Goal: Task Accomplishment & Management: Complete application form

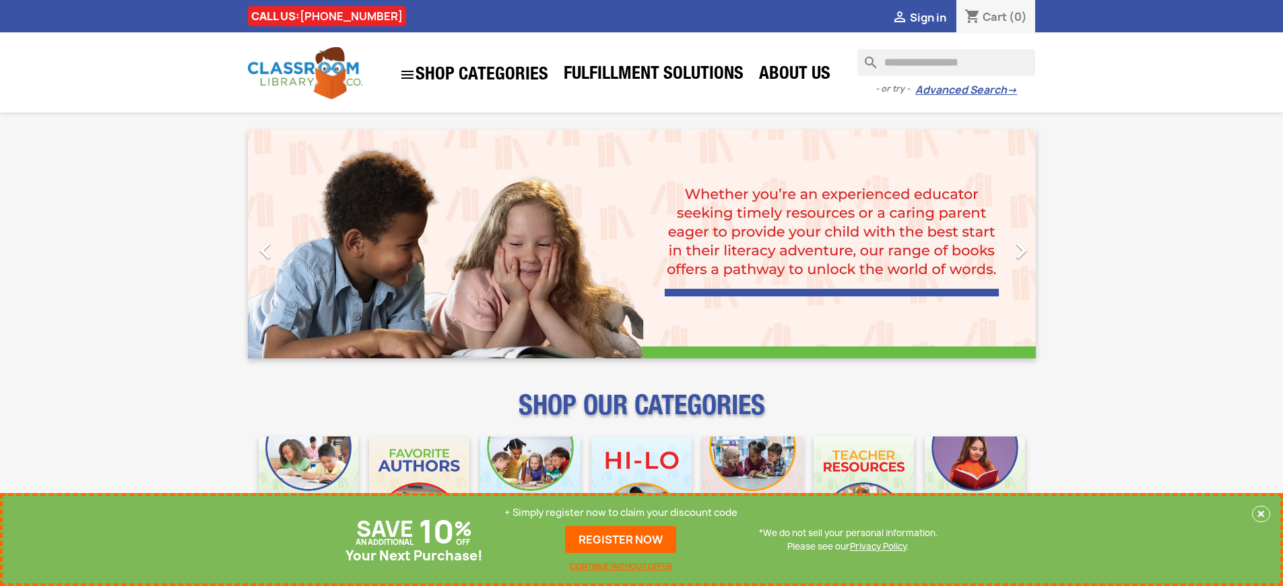
click at [621, 513] on p "+ Simply register now to claim your discount code" at bounding box center [621, 512] width 233 height 13
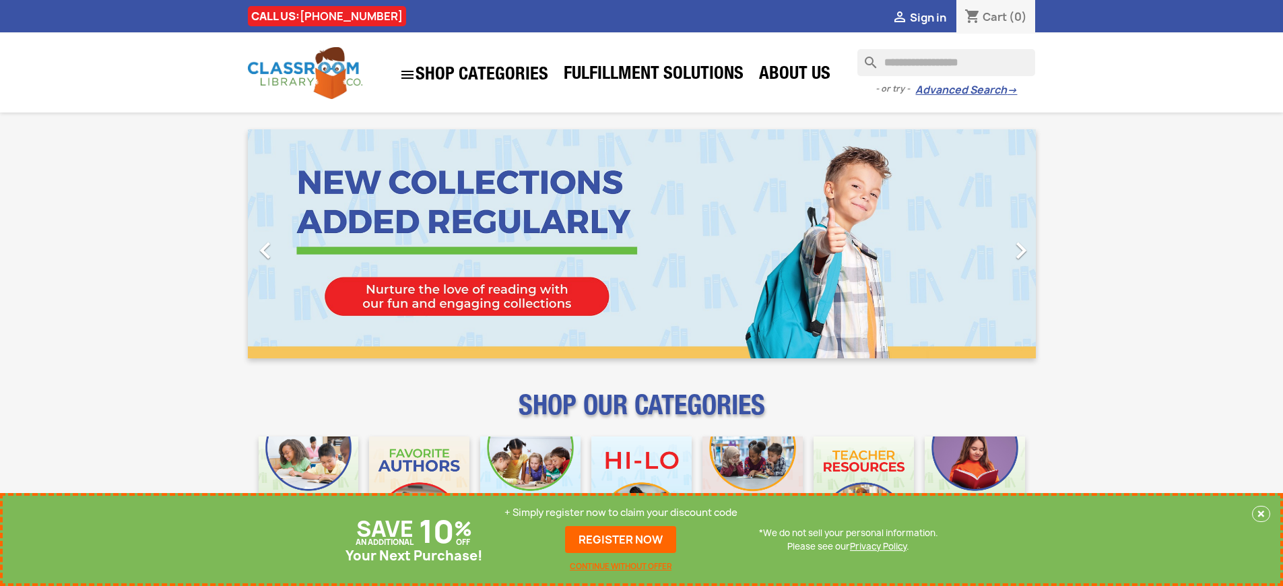
click at [621, 513] on p "+ Simply register now to claim your discount code" at bounding box center [621, 512] width 233 height 13
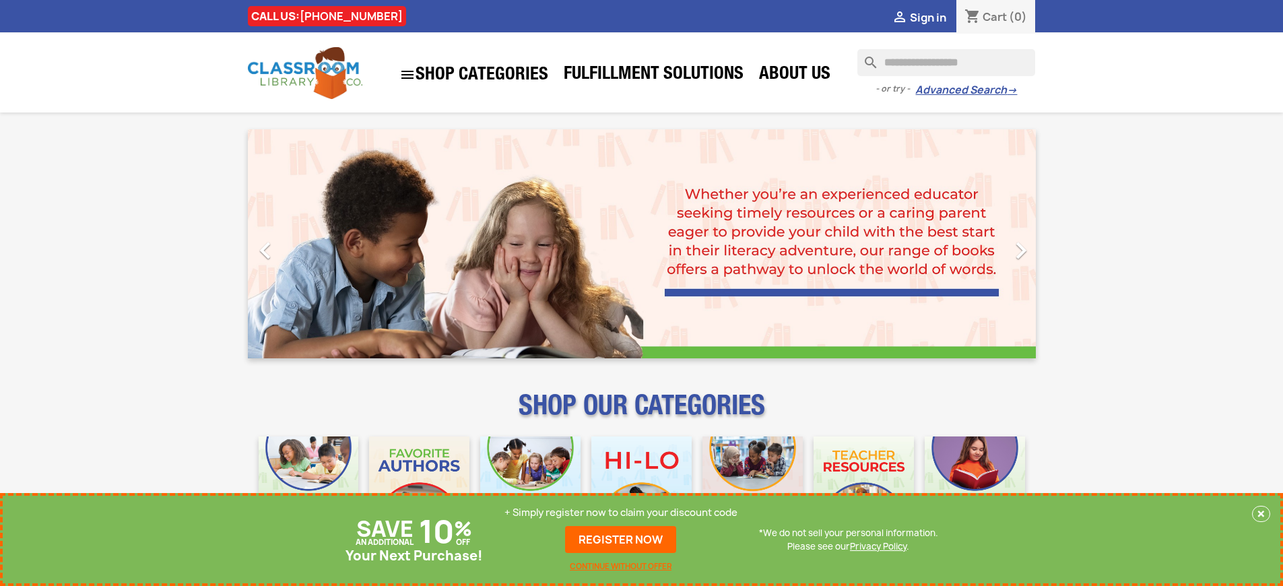
click at [621, 513] on p "+ Simply register now to claim your discount code" at bounding box center [621, 512] width 233 height 13
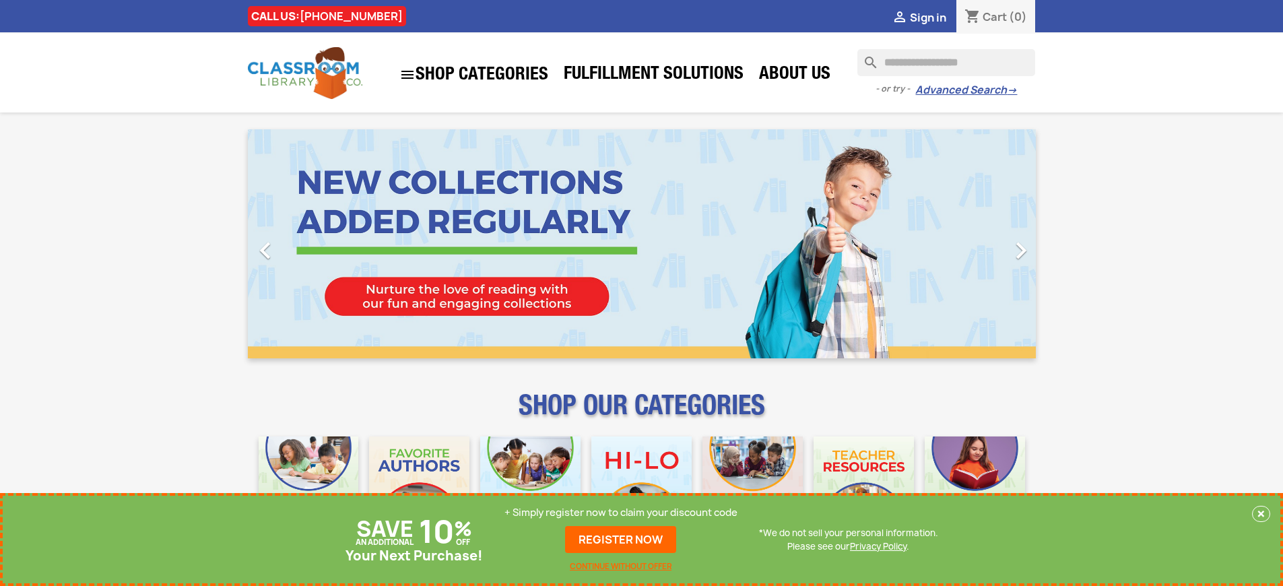
click at [621, 513] on p "+ Simply register now to claim your discount code" at bounding box center [621, 512] width 233 height 13
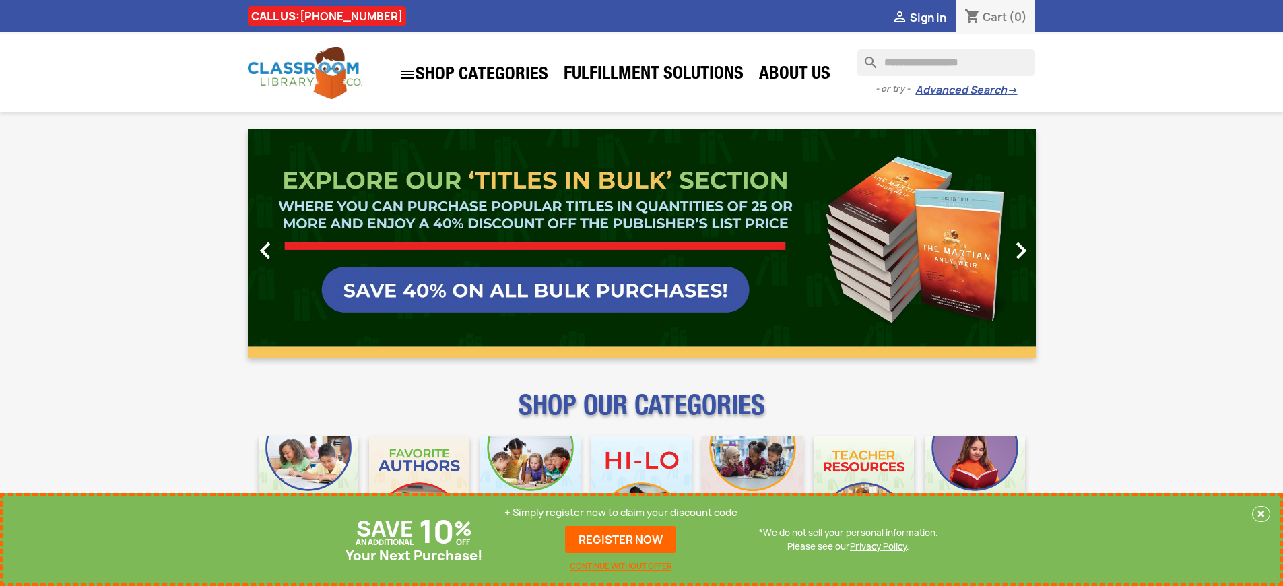
click at [621, 513] on p "+ Simply register now to claim your discount code" at bounding box center [621, 512] width 233 height 13
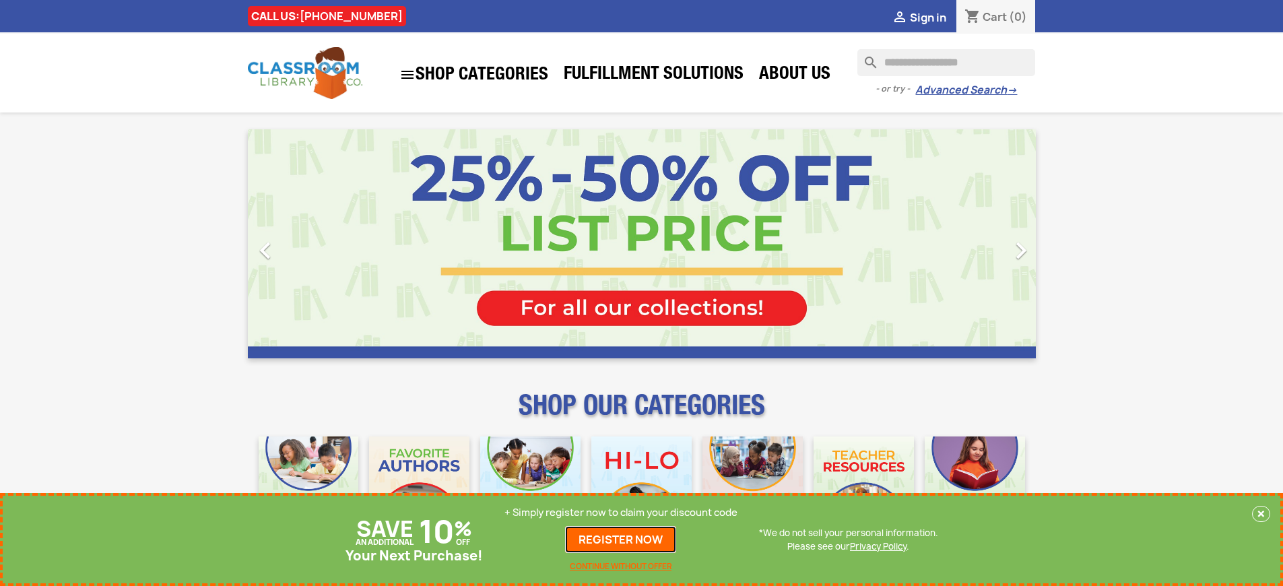
click at [621, 540] on link "REGISTER NOW" at bounding box center [620, 539] width 111 height 27
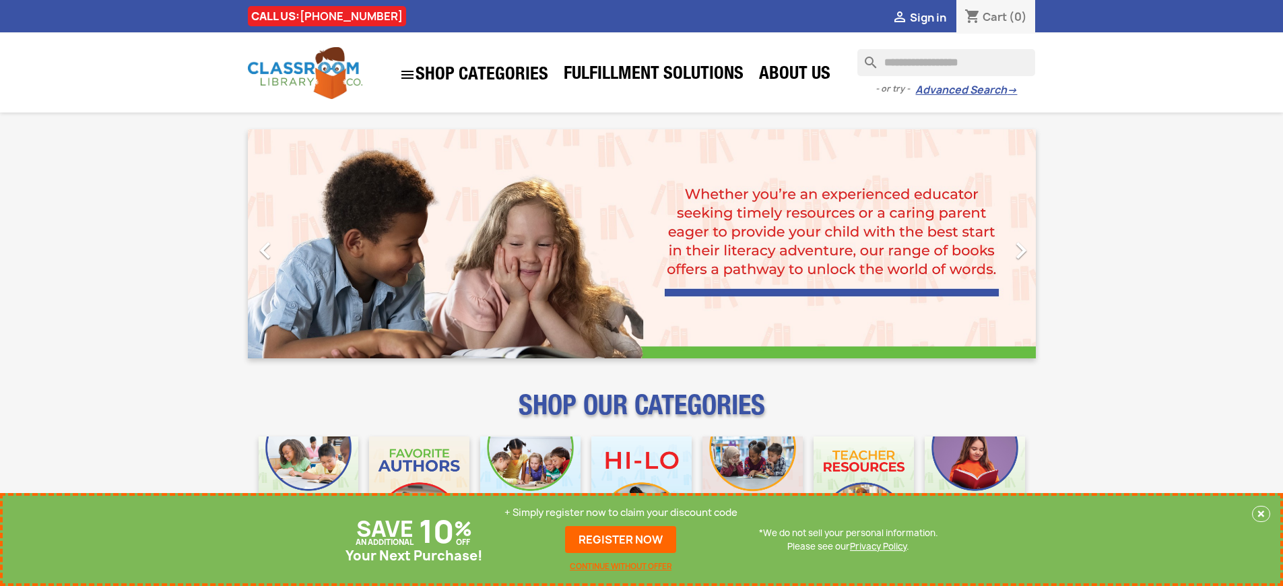
click at [621, 513] on p "+ Simply register now to claim your discount code" at bounding box center [621, 512] width 233 height 13
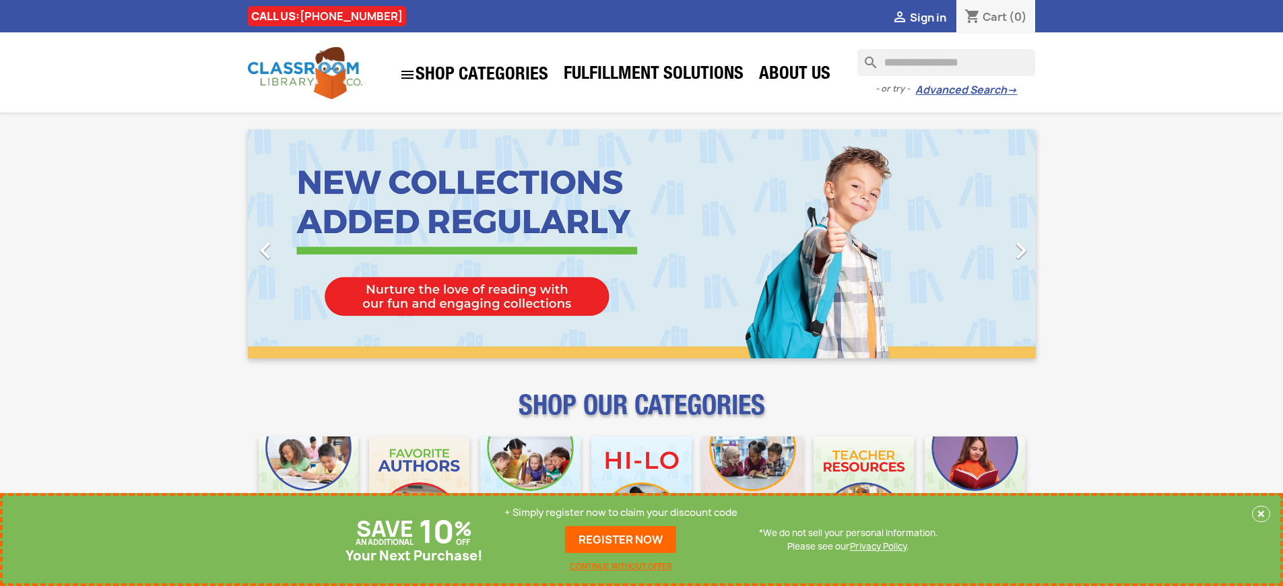
click at [621, 513] on p "+ Simply register now to claim your discount code" at bounding box center [621, 512] width 233 height 13
click at [621, 540] on link "REGISTER NOW" at bounding box center [620, 539] width 111 height 27
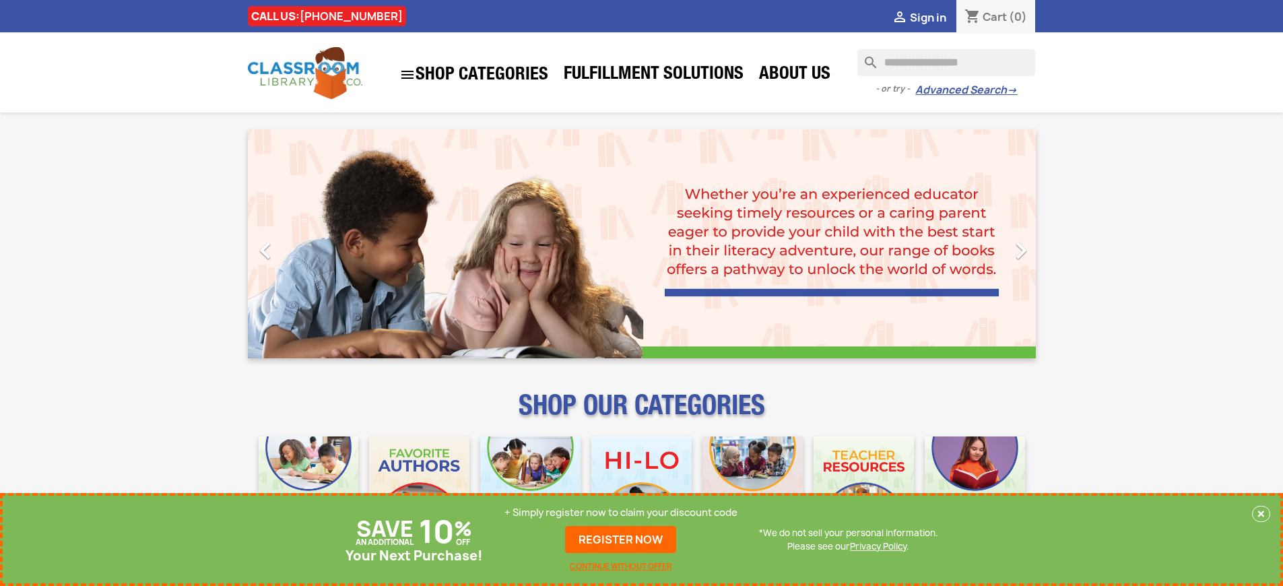
click at [621, 513] on p "+ Simply register now to claim your discount code" at bounding box center [621, 512] width 233 height 13
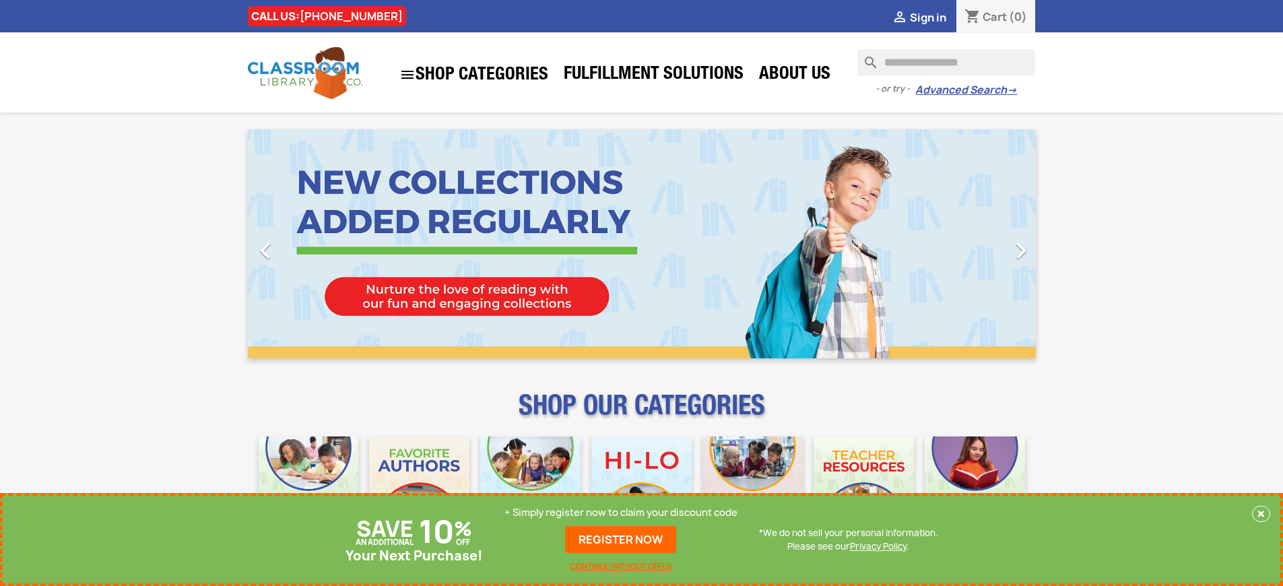
click at [621, 513] on p "+ Simply register now to claim your discount code" at bounding box center [621, 512] width 233 height 13
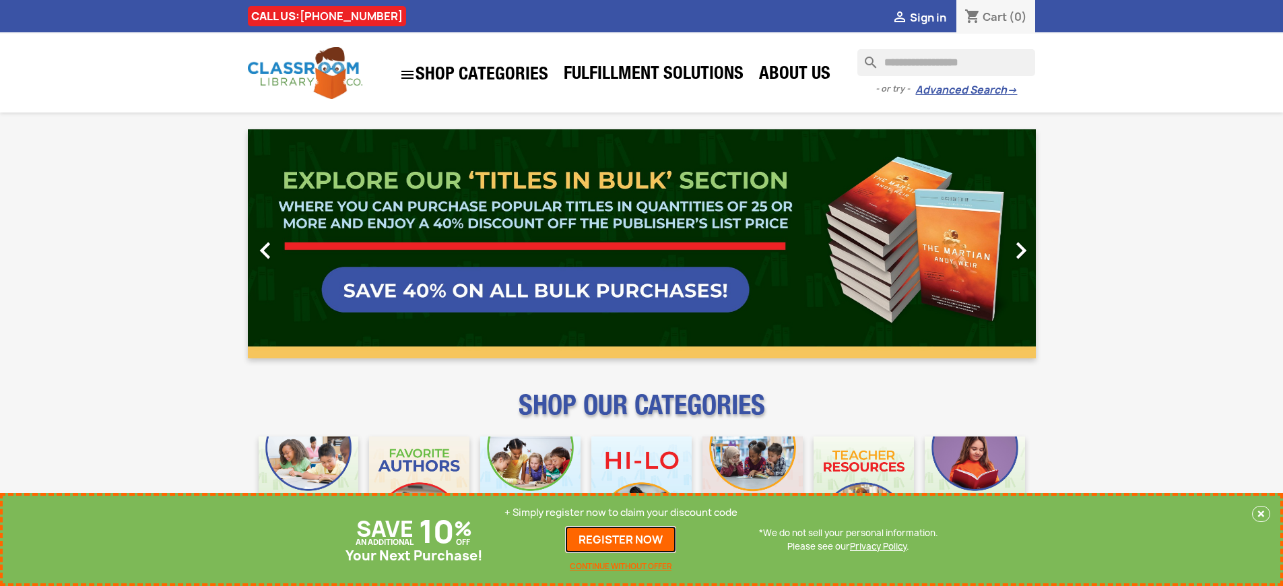
click at [621, 540] on link "REGISTER NOW" at bounding box center [620, 539] width 111 height 27
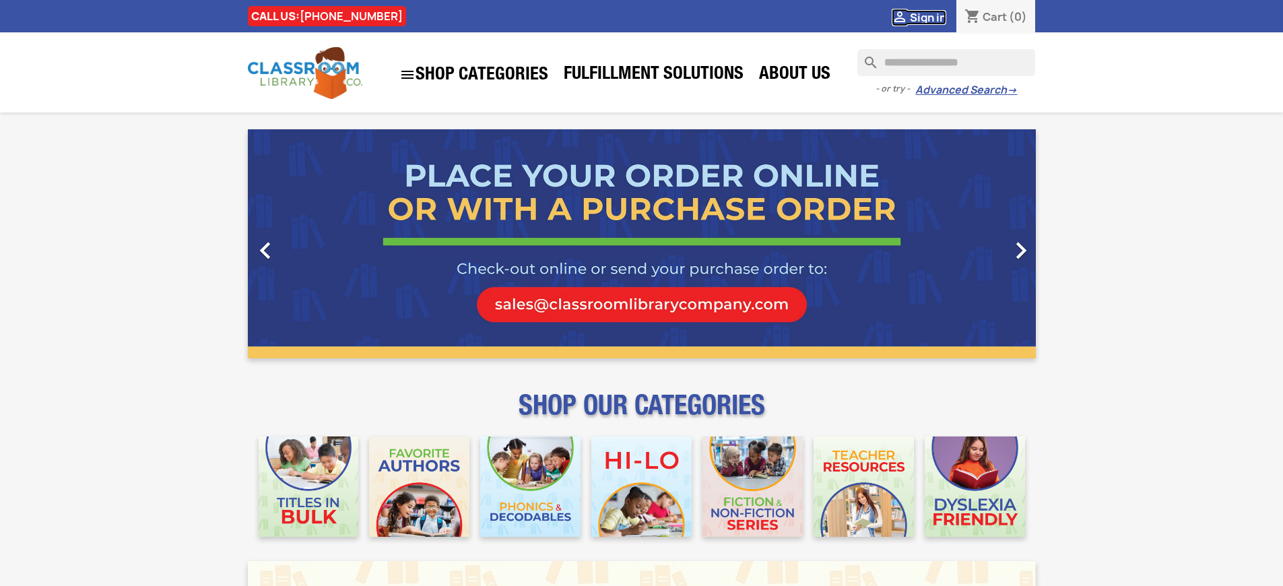
click at [928, 17] on span "Sign in" at bounding box center [928, 17] width 36 height 15
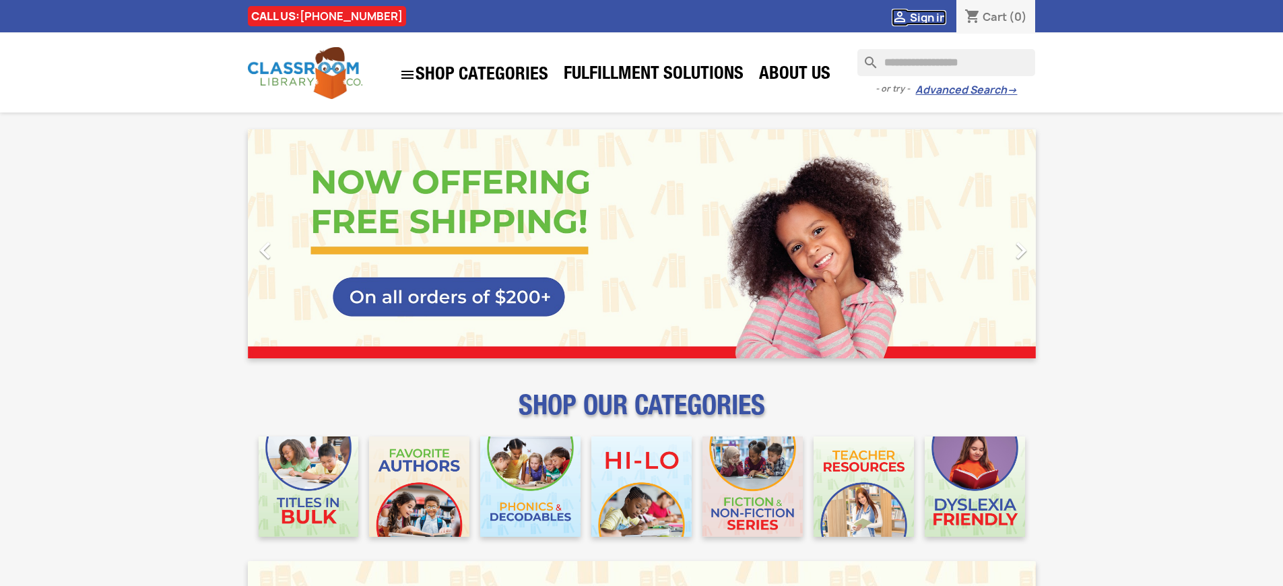
click at [928, 17] on span "Sign in" at bounding box center [928, 17] width 36 height 15
